Goal: Task Accomplishment & Management: Complete application form

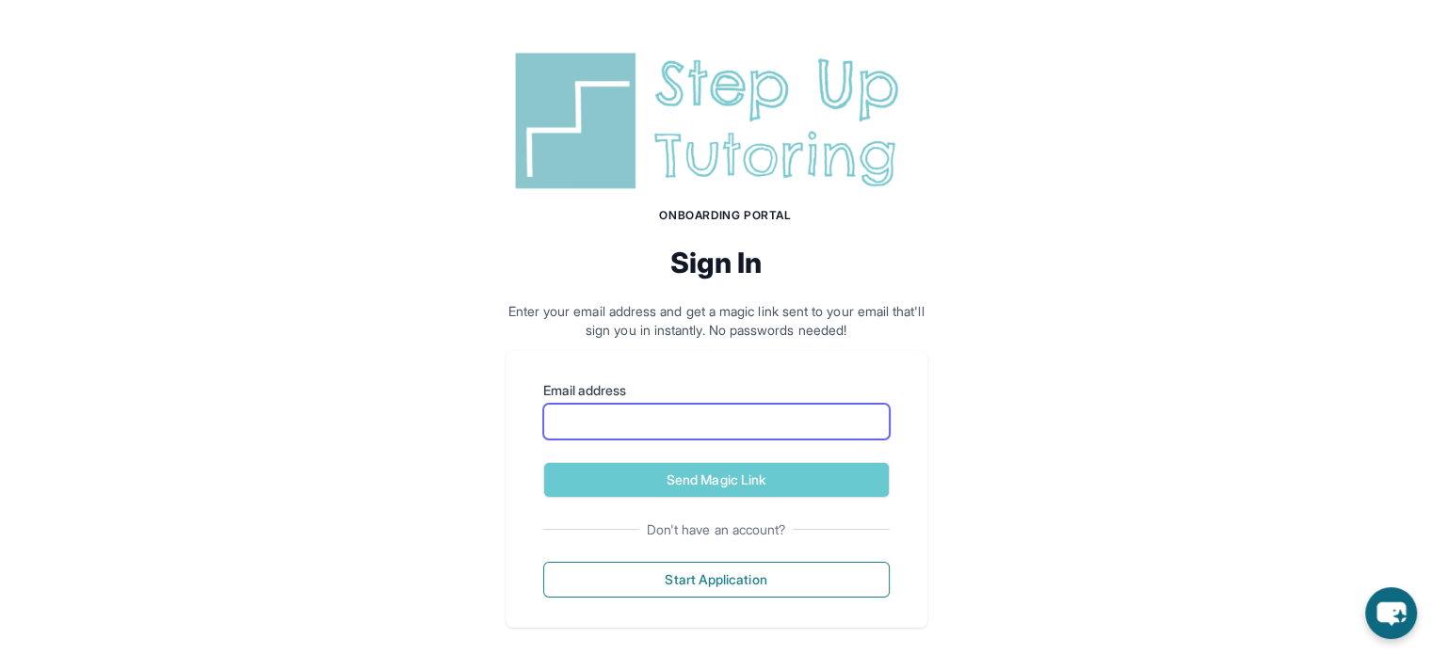
click at [611, 421] on input "Email address" at bounding box center [716, 422] width 346 height 36
type input "**********"
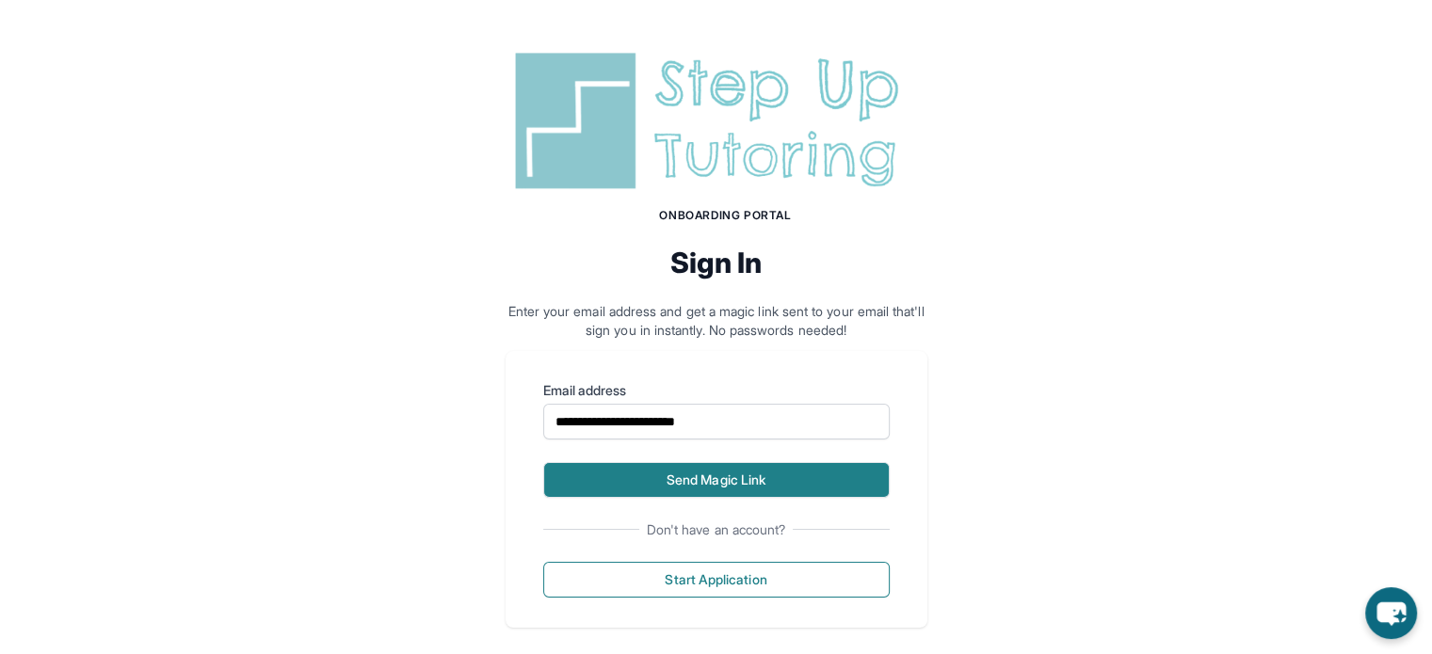
click at [644, 477] on button "Send Magic Link" at bounding box center [716, 480] width 346 height 36
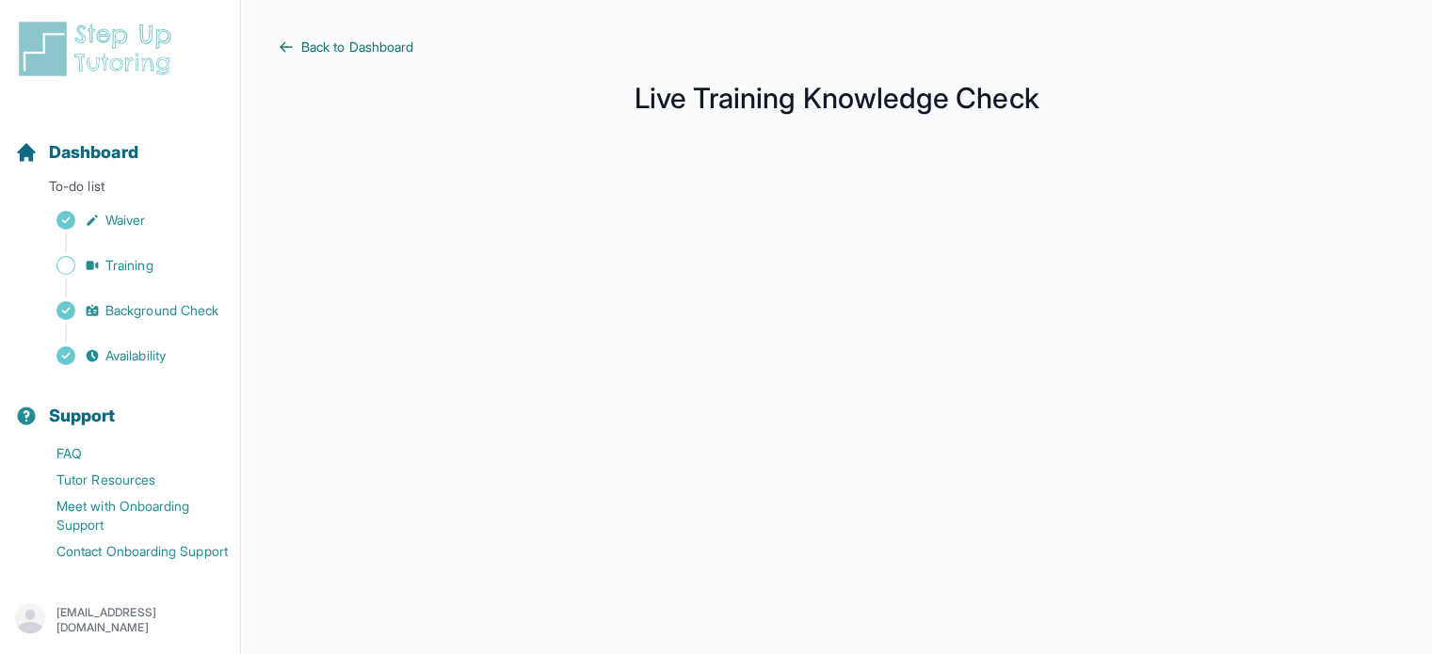
click at [326, 38] on span "Back to Dashboard" at bounding box center [357, 47] width 112 height 19
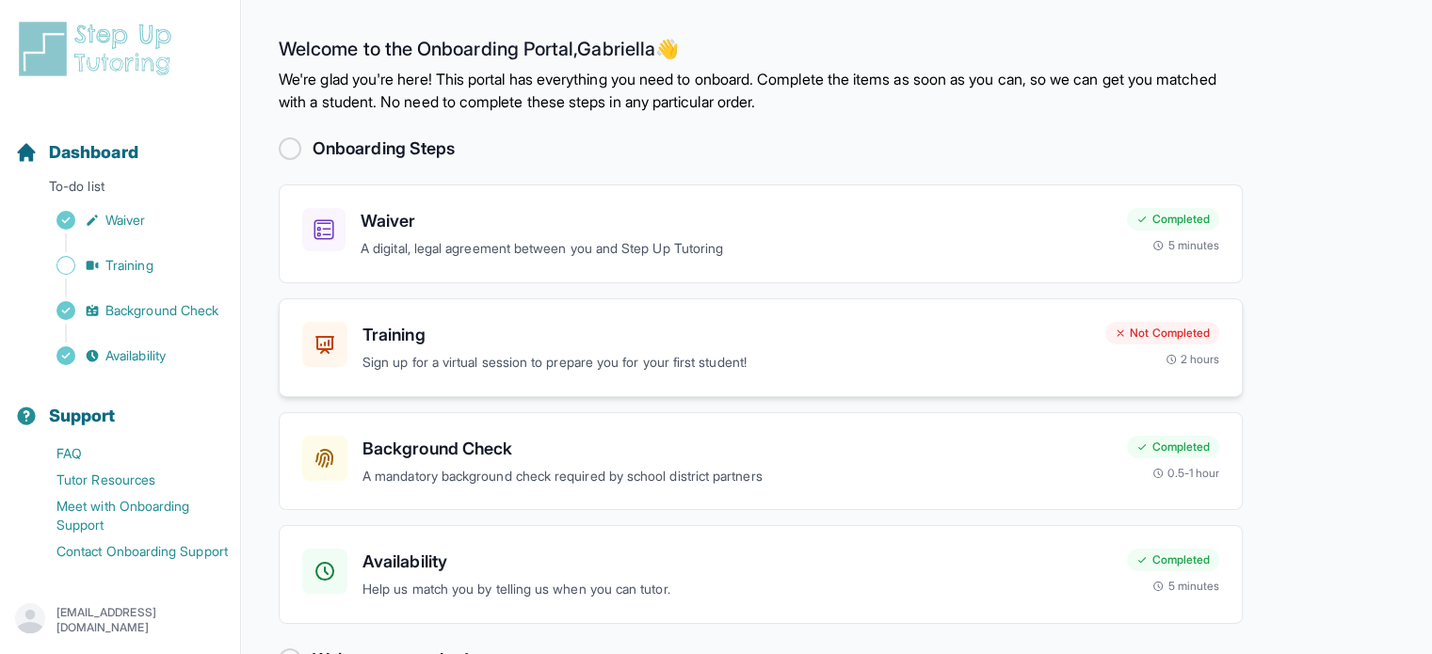
scroll to position [55, 0]
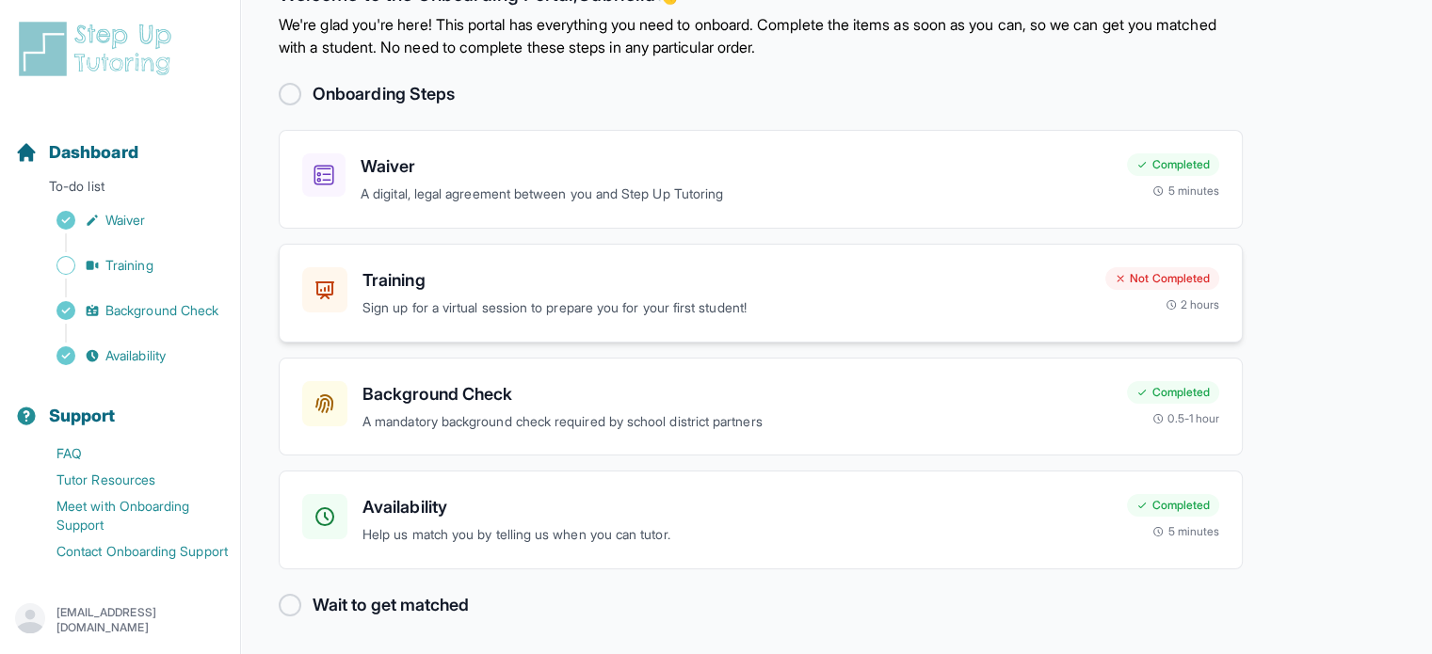
click at [889, 297] on p "Sign up for a virtual session to prepare you for your first student!" at bounding box center [726, 308] width 728 height 22
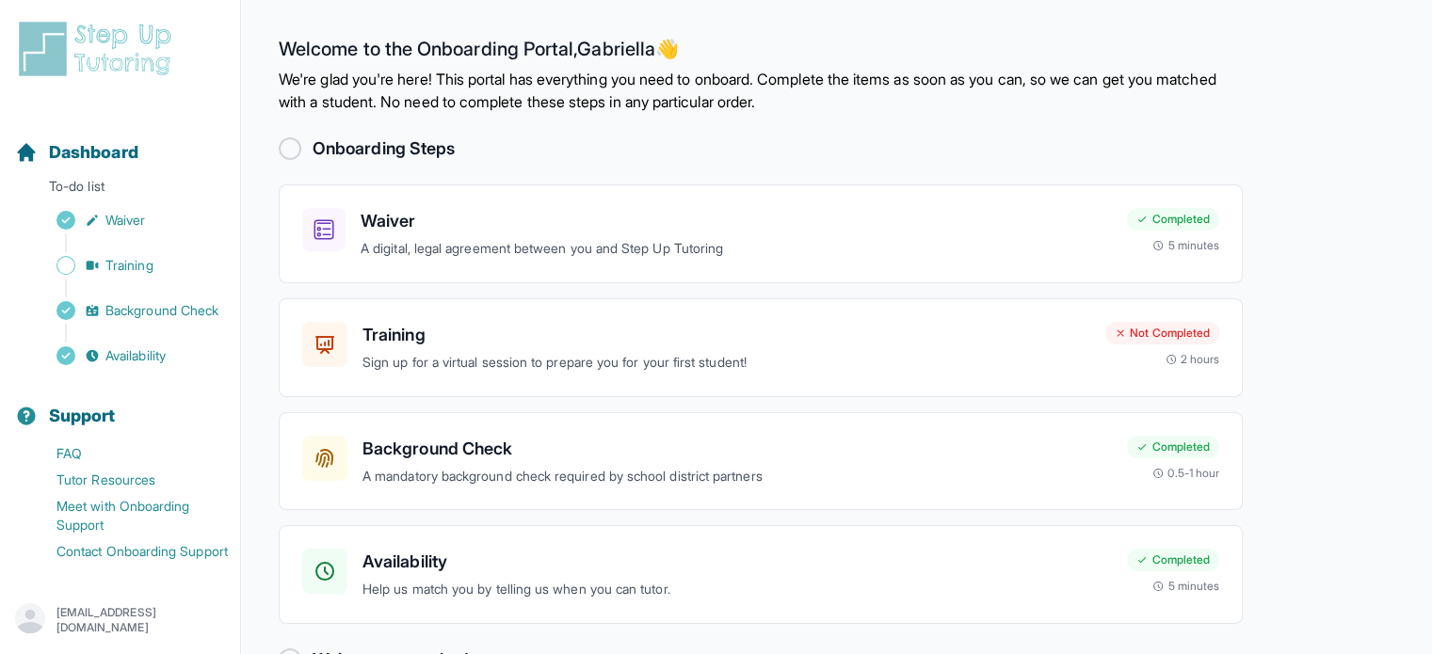
scroll to position [55, 0]
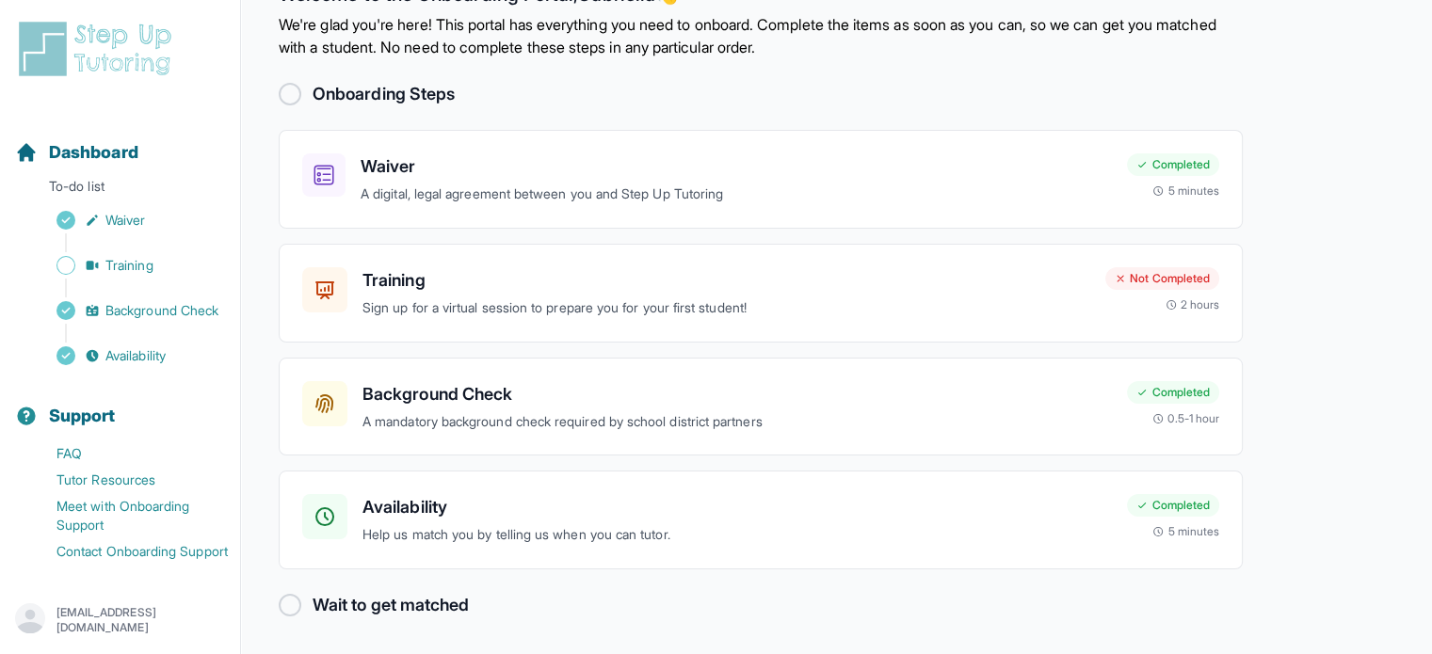
click at [377, 608] on h2 "Wait to get matched" at bounding box center [391, 605] width 156 height 26
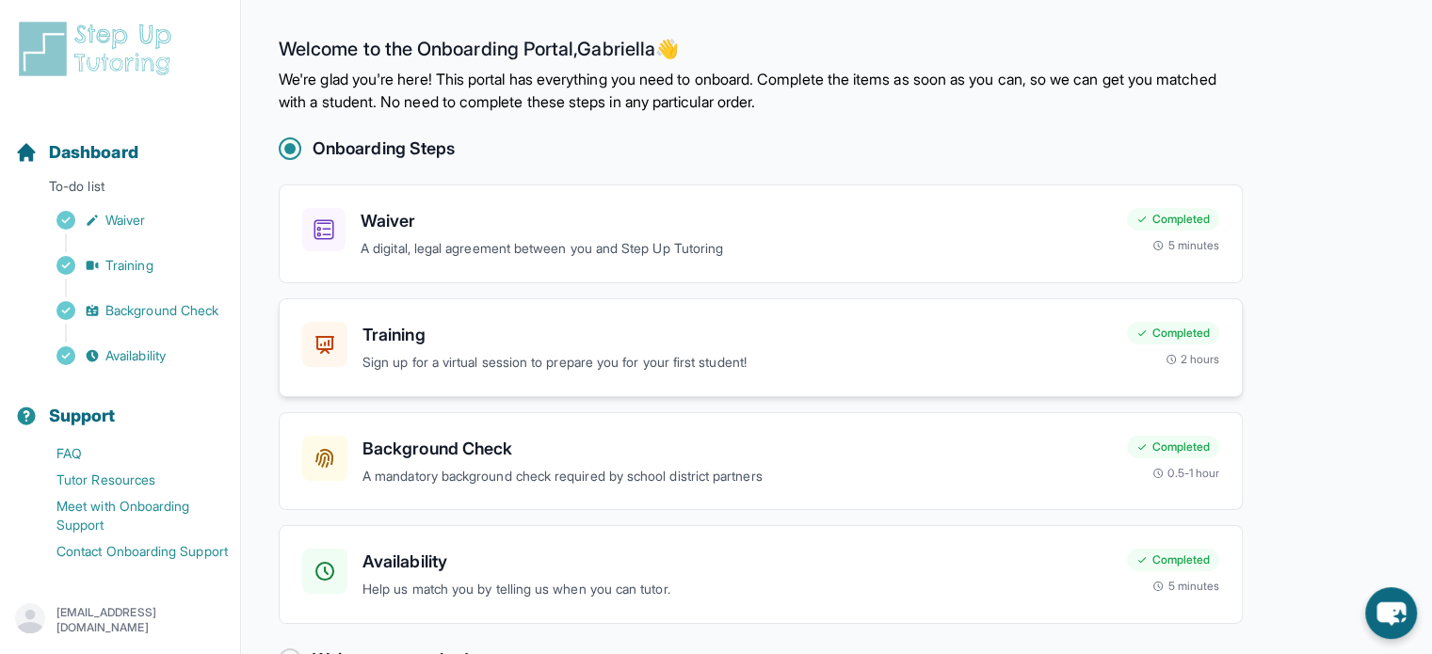
scroll to position [55, 0]
